Goal: Information Seeking & Learning: Learn about a topic

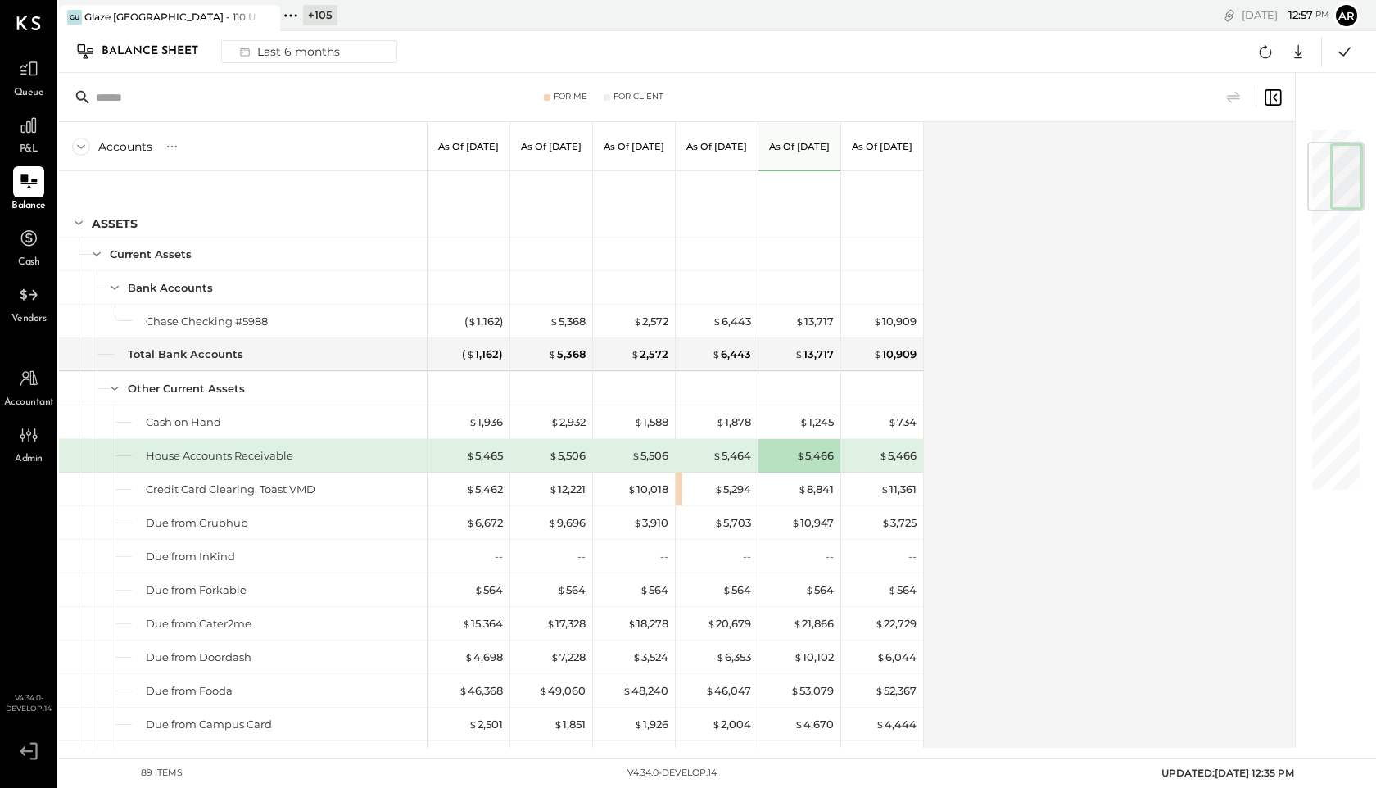
scroll to position [124, 0]
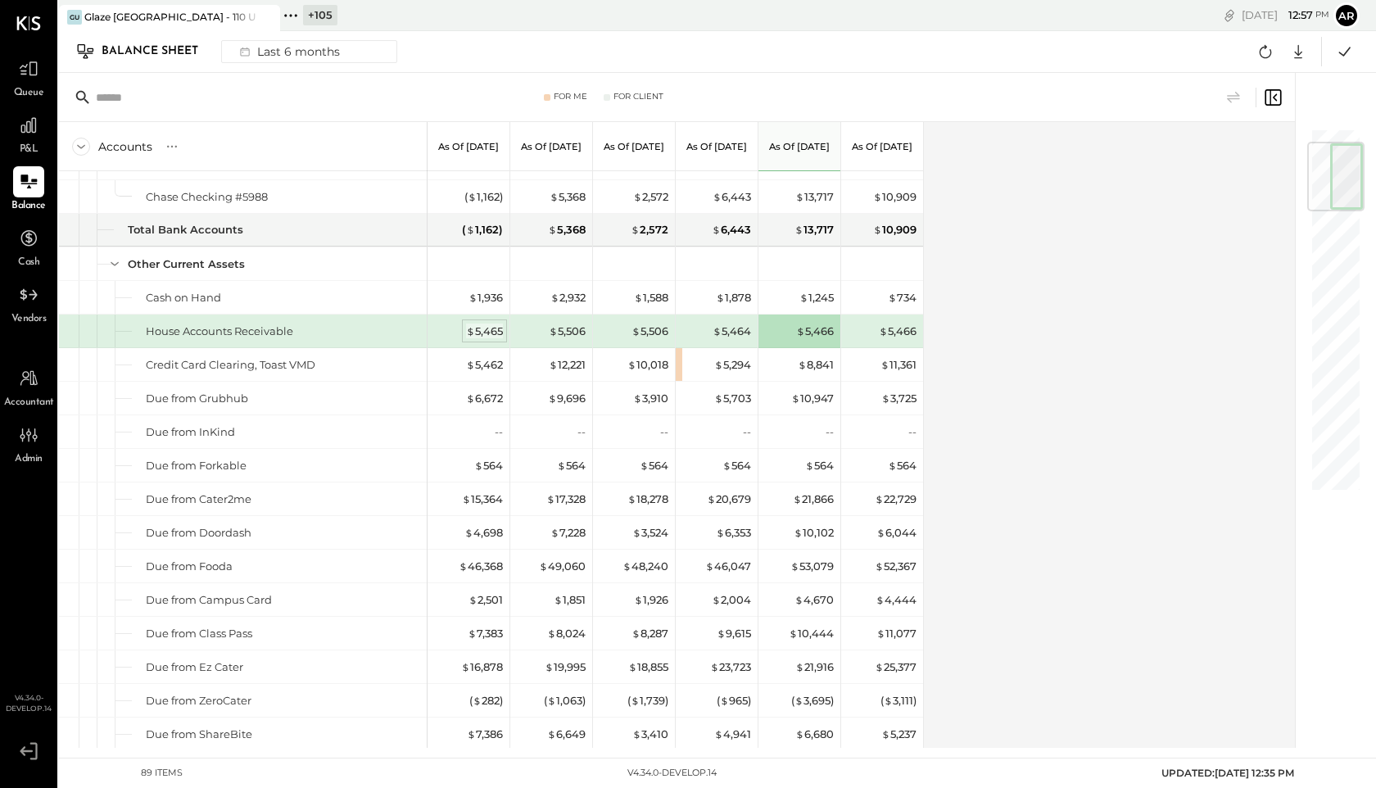
click at [489, 332] on div "$ 5,465" at bounding box center [484, 331] width 37 height 16
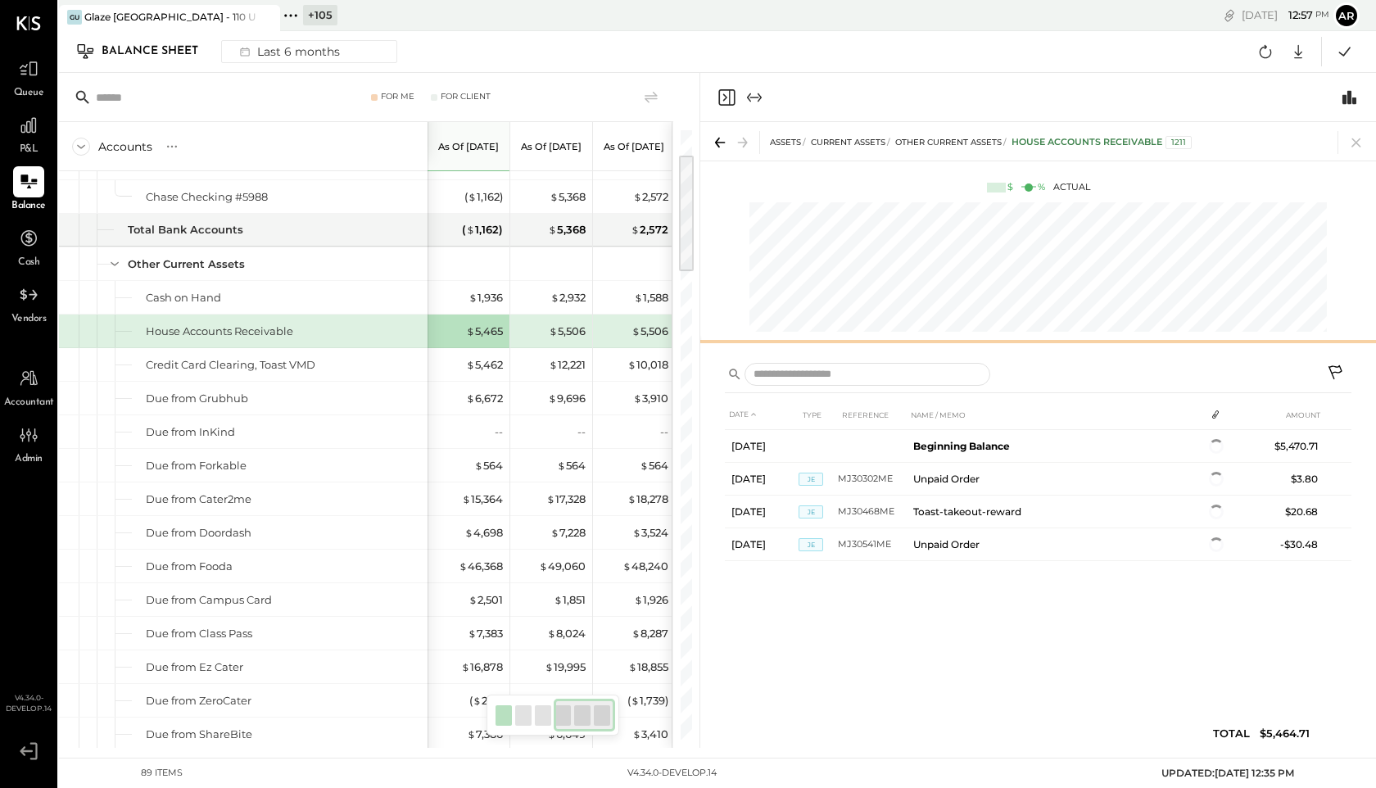
click at [995, 340] on div at bounding box center [1038, 341] width 676 height 7
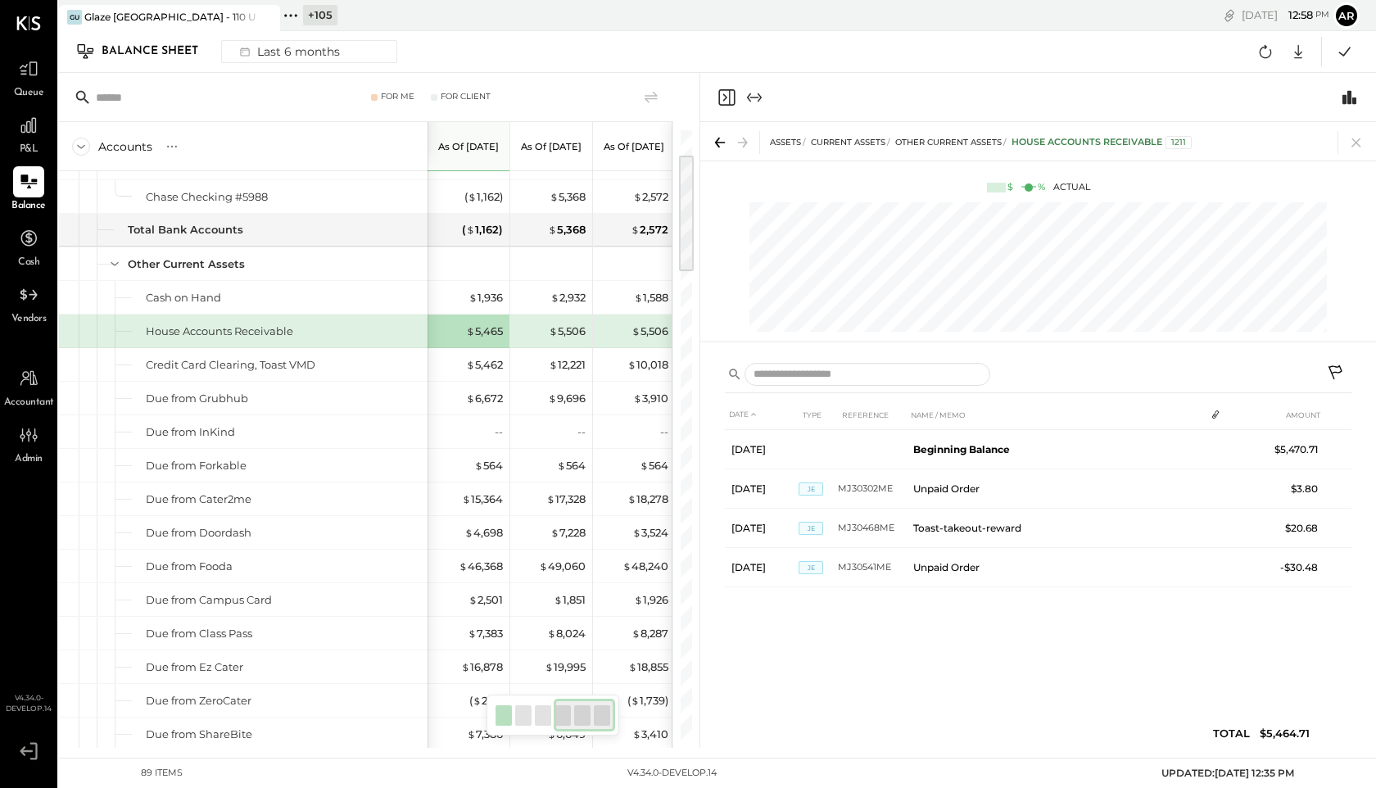
click at [1068, 334] on div "ASSETS Current Assets Other Current Assets House Accounts Receivable 1211 $ % A…" at bounding box center [1038, 236] width 676 height 229
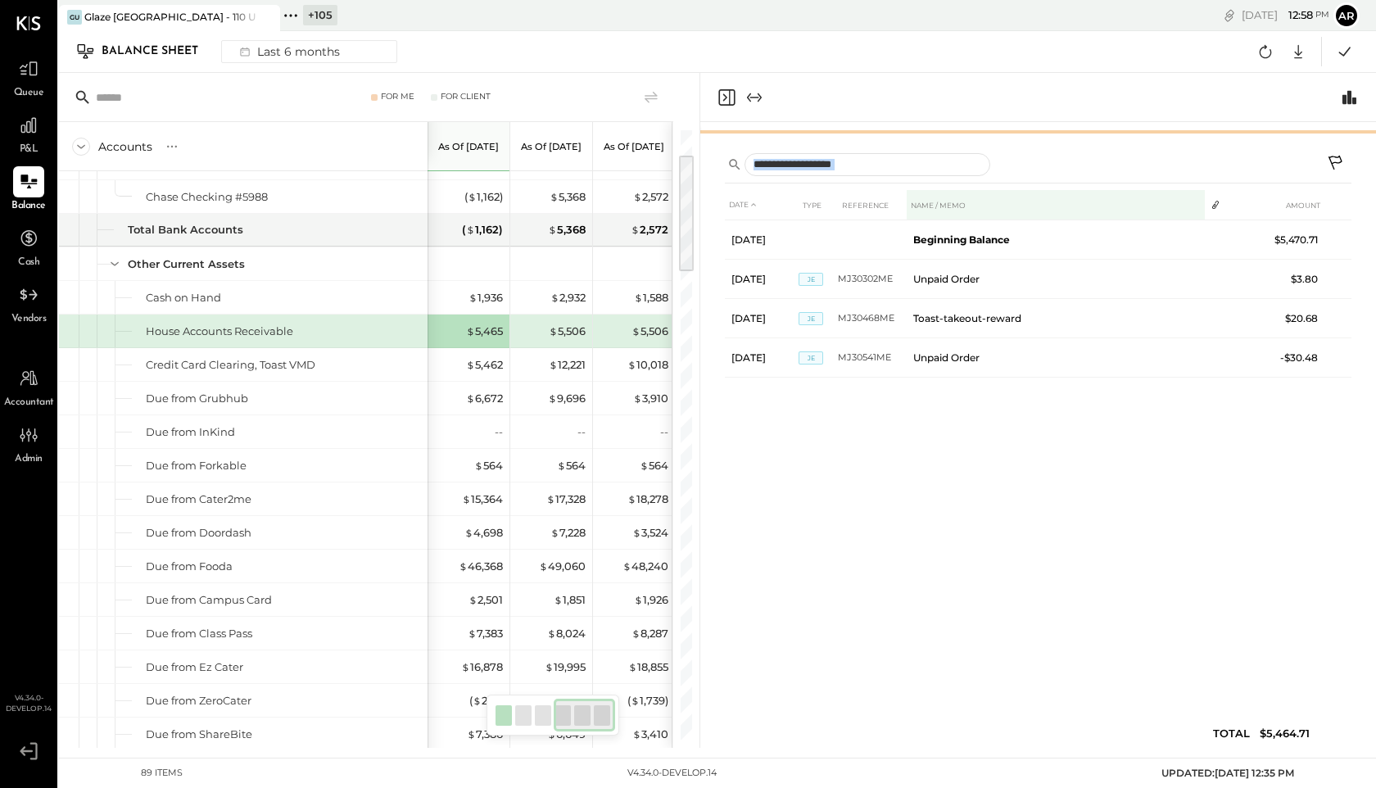
drag, startPoint x: 1068, startPoint y: 342, endPoint x: 1060, endPoint y: 197, distance: 145.2
click at [1060, 197] on div "ASSETS Current Assets Other Current Assets House Accounts Receivable 1211 $ % A…" at bounding box center [1038, 435] width 676 height 626
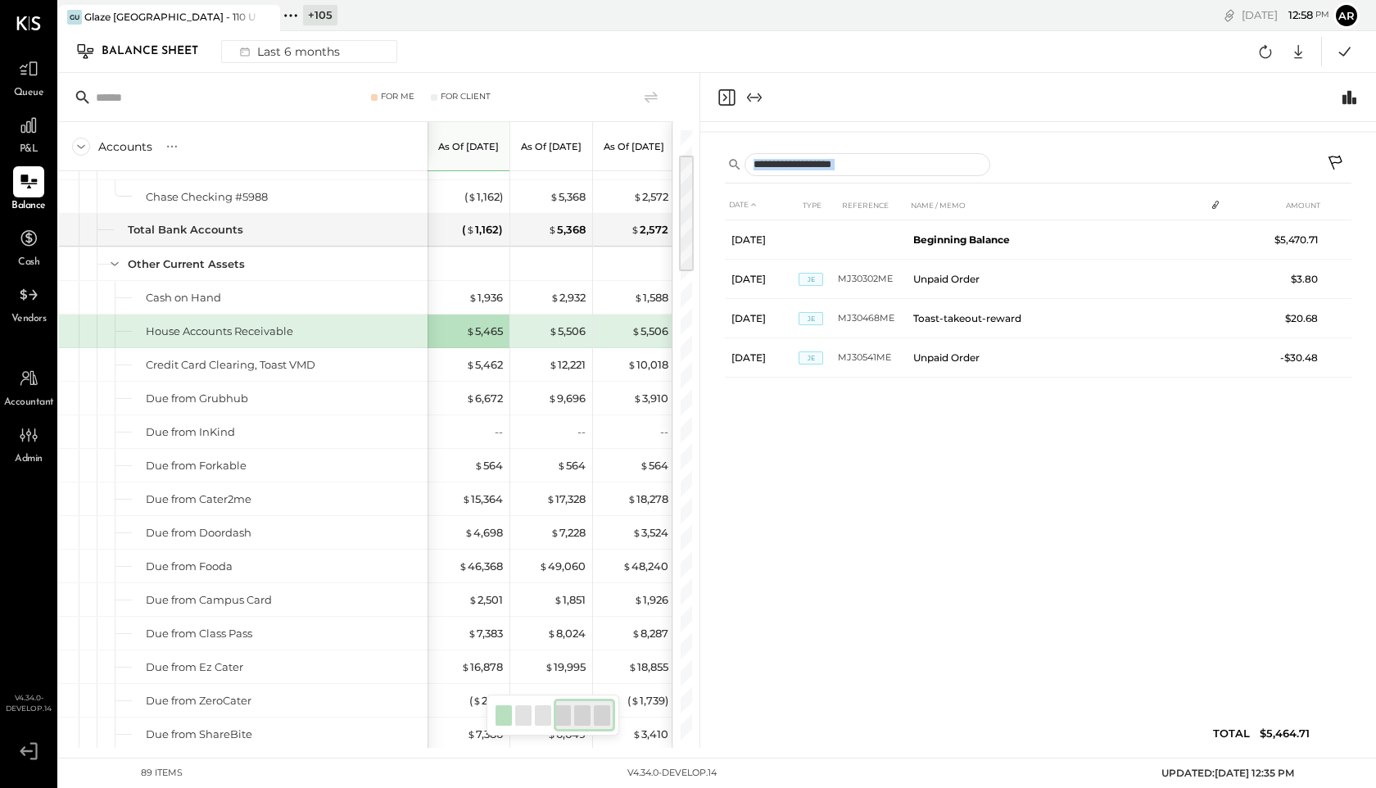
click at [1059, 125] on div "ASSETS Current Assets Other Current Assets House Accounts Receivable 1211 $ % A…" at bounding box center [1038, 132] width 676 height 20
click at [564, 367] on div "$ 12,221" at bounding box center [567, 365] width 37 height 16
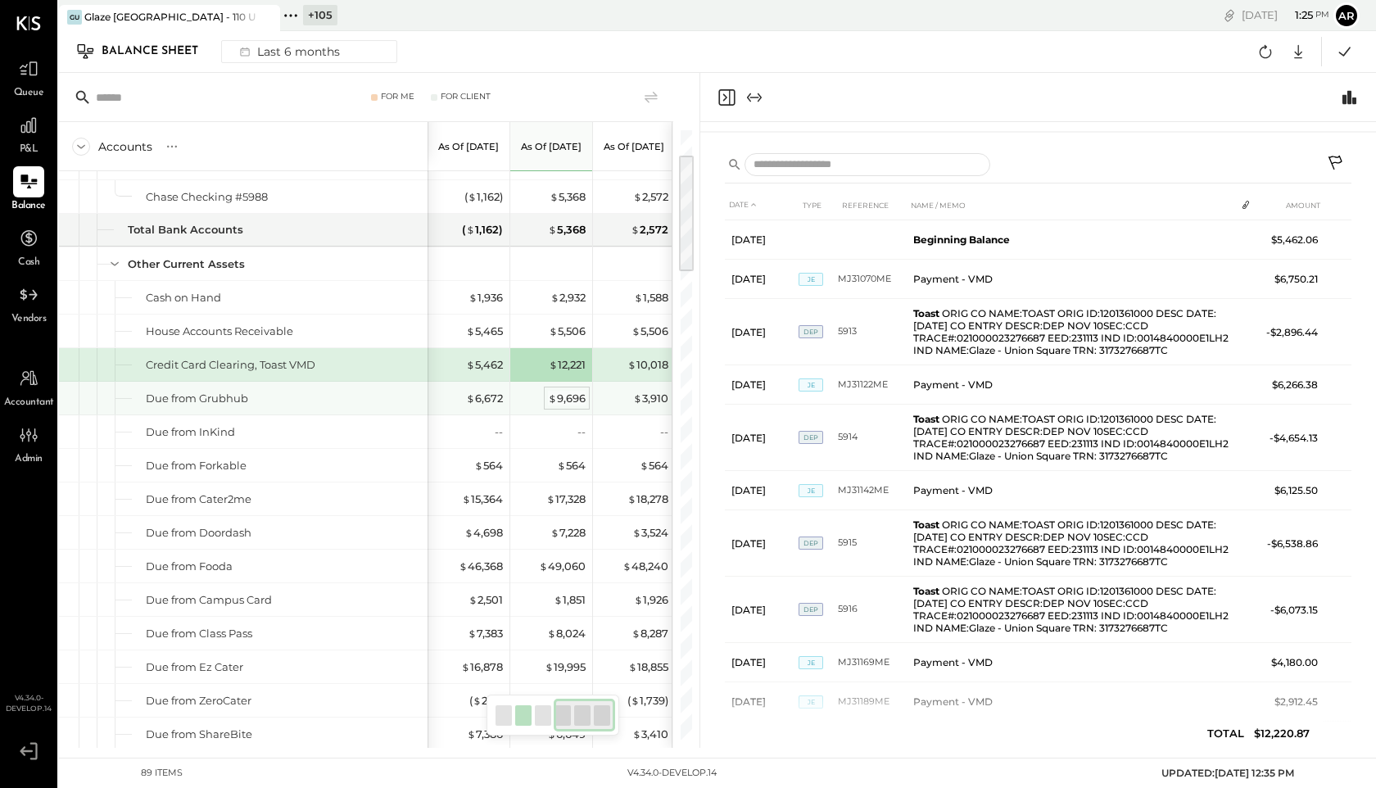
click at [563, 396] on div "$ 9,696" at bounding box center [567, 399] width 38 height 16
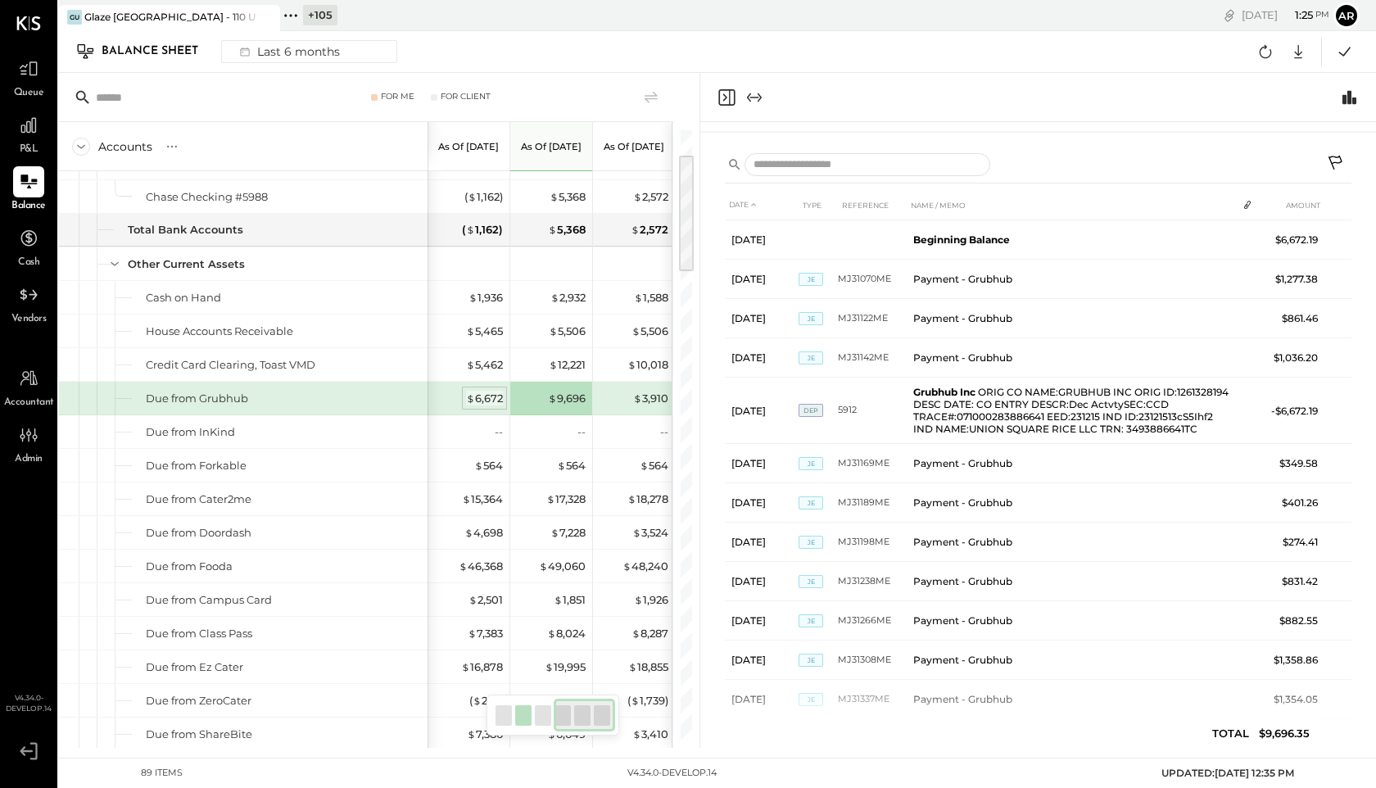
click at [485, 397] on div "$ 6,672" at bounding box center [484, 399] width 37 height 16
